Goal: Task Accomplishment & Management: Manage account settings

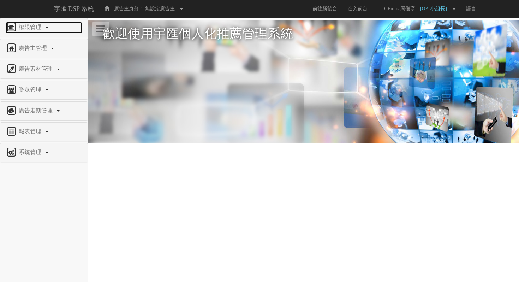
click at [42, 28] on span "權限管理" at bounding box center [31, 27] width 28 height 6
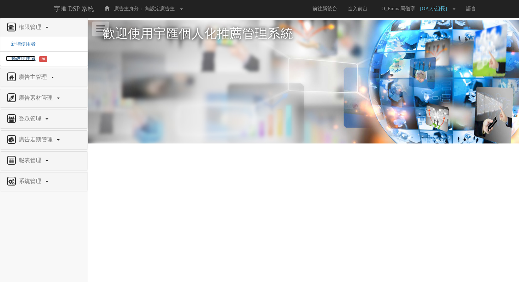
click at [29, 59] on span "修改使用者" at bounding box center [21, 58] width 30 height 5
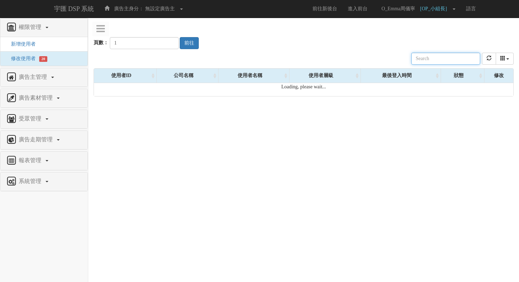
click at [447, 58] on input "text" at bounding box center [445, 59] width 69 height 12
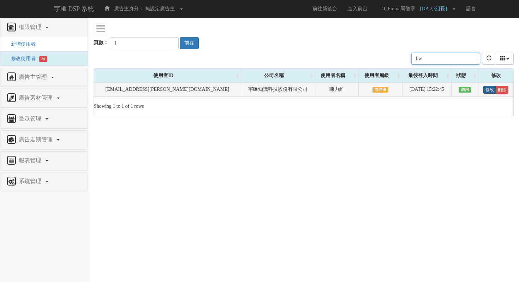
type input "liw"
click at [485, 91] on link "修改" at bounding box center [489, 90] width 13 height 8
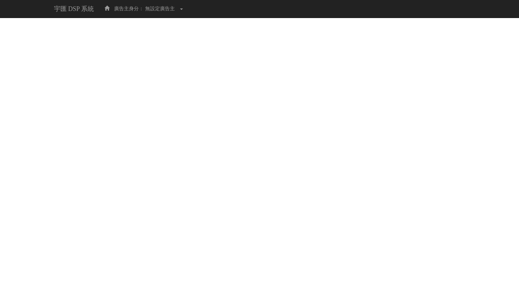
select select "Manager"
select select "16"
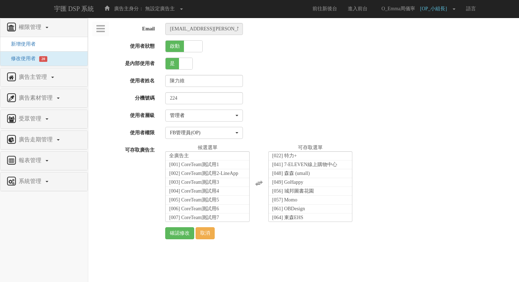
scroll to position [13490, 0]
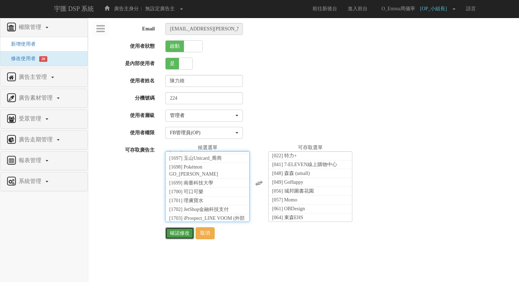
click at [176, 234] on input "確認修改" at bounding box center [179, 233] width 29 height 12
